Goal: Task Accomplishment & Management: Complete application form

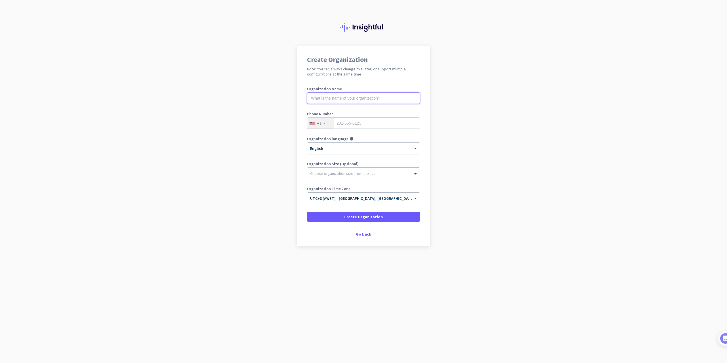
click at [364, 100] on input "text" at bounding box center [363, 98] width 113 height 11
click at [323, 121] on div "+1" at bounding box center [320, 123] width 26 height 11
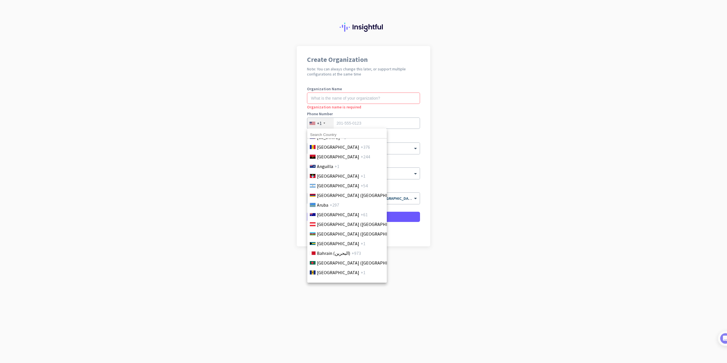
scroll to position [114, 0]
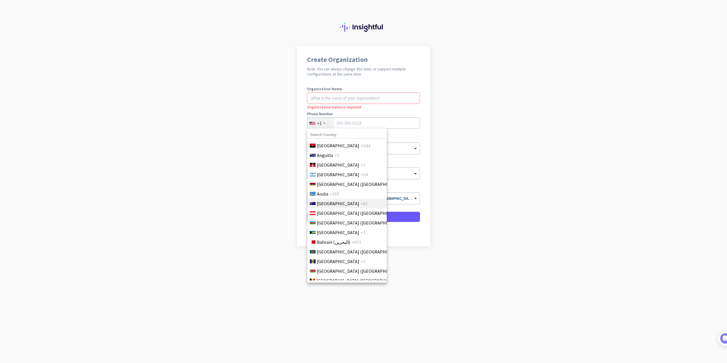
click at [331, 205] on span "[GEOGRAPHIC_DATA]" at bounding box center [338, 203] width 42 height 7
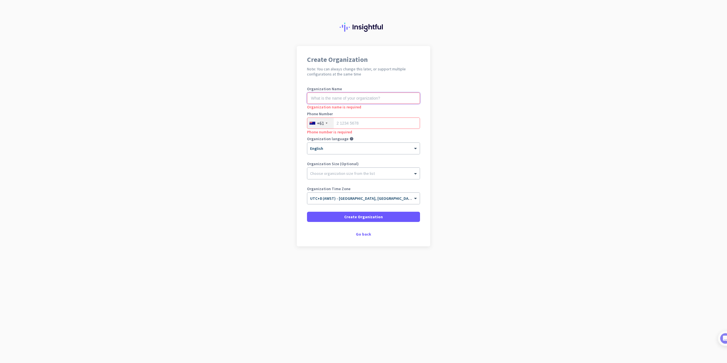
click at [323, 102] on input "text" at bounding box center [363, 98] width 113 height 11
type input "[PERSON_NAME] Rock Engineering"
click at [352, 122] on input "tel" at bounding box center [363, 123] width 113 height 11
drag, startPoint x: 361, startPoint y: 122, endPoint x: 330, endPoint y: 121, distance: 30.7
click at [330, 121] on div "[PHONE_NUMBER]" at bounding box center [363, 123] width 113 height 11
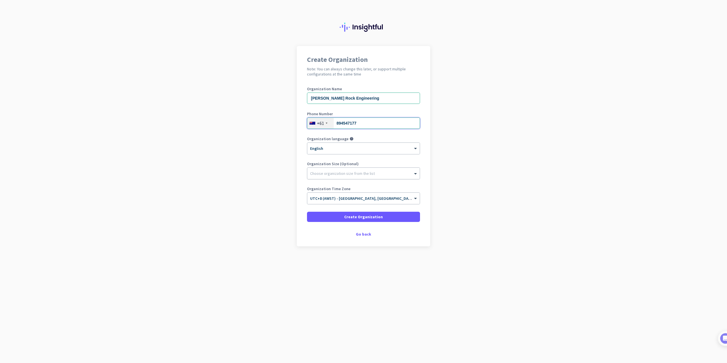
type input "894547177"
click at [348, 174] on div at bounding box center [363, 172] width 112 height 6
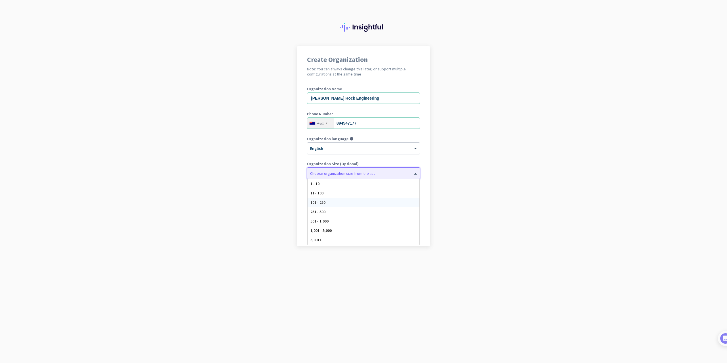
click at [332, 204] on div "101 - 250" at bounding box center [363, 202] width 112 height 9
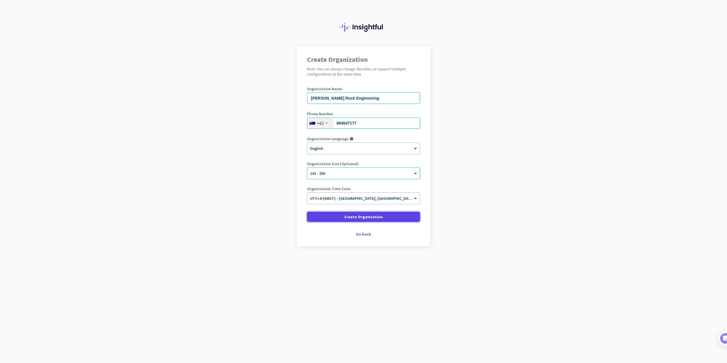
click at [334, 217] on span at bounding box center [363, 217] width 113 height 14
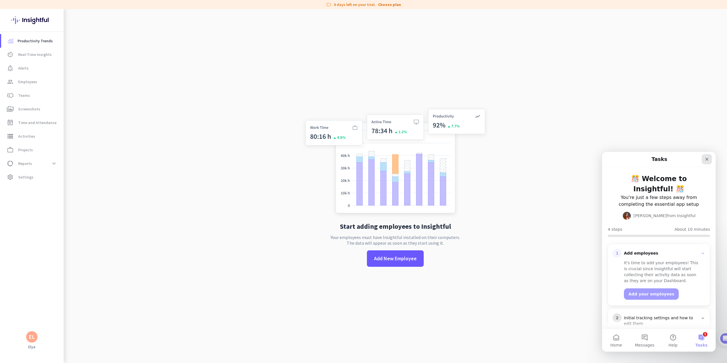
click at [706, 158] on icon "Close" at bounding box center [706, 159] width 5 height 5
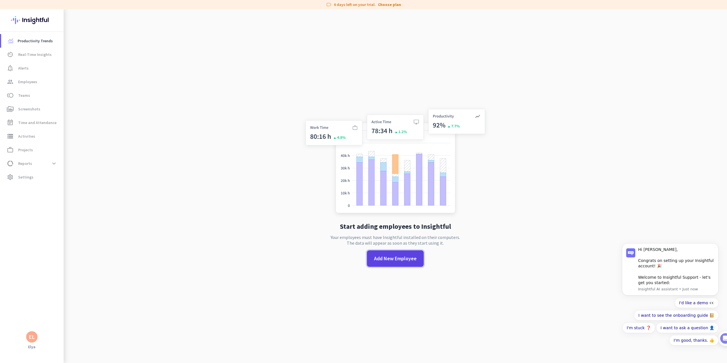
click at [379, 258] on span "Add New Employee" at bounding box center [395, 258] width 43 height 7
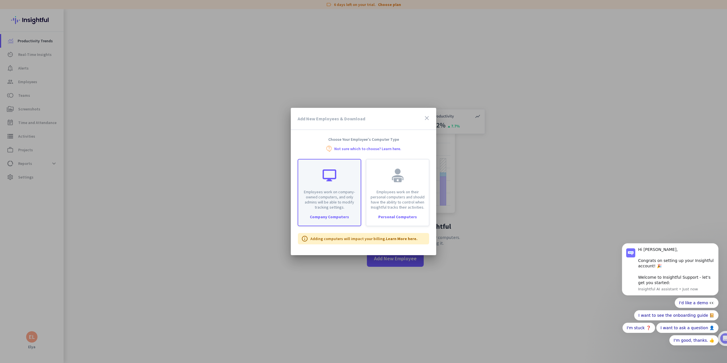
click at [336, 210] on div "Employees work on company-owned computers, and only admins will be able to modi…" at bounding box center [329, 192] width 64 height 67
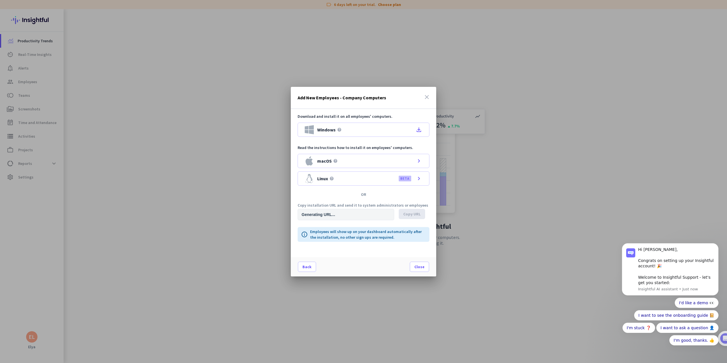
type input "[URL][DOMAIN_NAME]"
click at [354, 129] on div "Windows help file_download" at bounding box center [363, 130] width 132 height 14
click at [690, 316] on button "I want to see the onboarding guide 📔" at bounding box center [676, 315] width 84 height 10
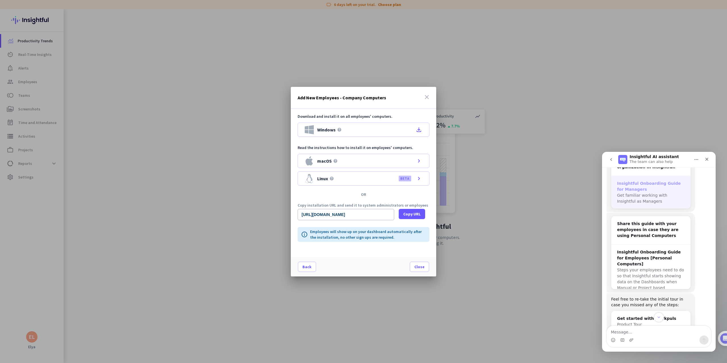
scroll to position [92, 0]
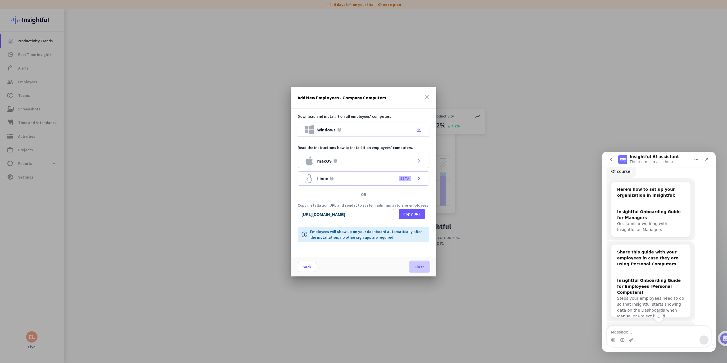
click at [416, 265] on span "Close" at bounding box center [419, 267] width 10 height 6
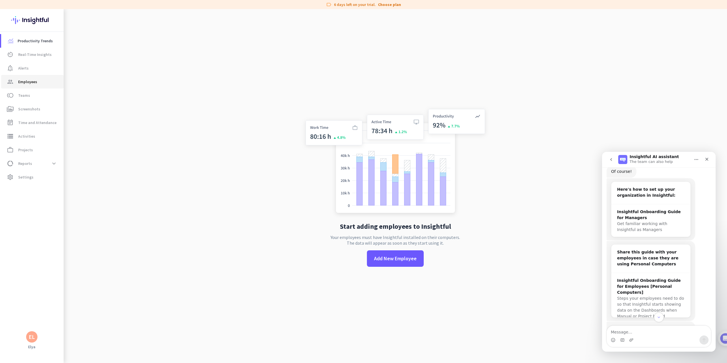
click at [26, 84] on span "Employees" at bounding box center [27, 81] width 19 height 7
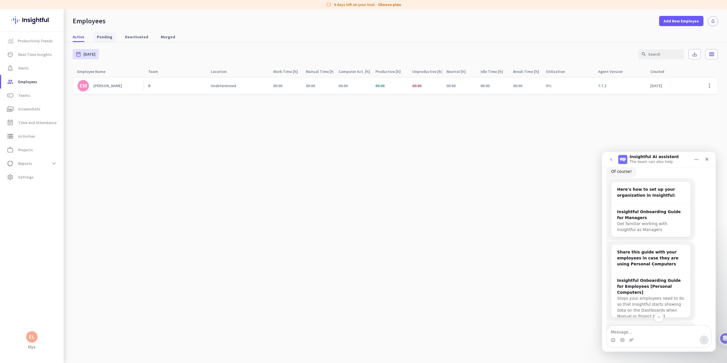
click at [100, 37] on span "Pending" at bounding box center [105, 37] width 16 height 6
click at [132, 38] on span "Deactivated" at bounding box center [136, 37] width 23 height 6
click at [76, 37] on span "Active" at bounding box center [79, 37] width 12 height 6
